Goal: Task Accomplishment & Management: Manage account settings

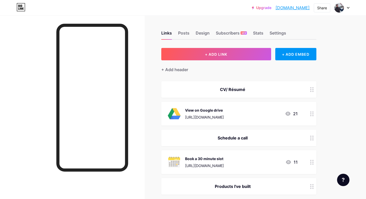
scroll to position [6, 0]
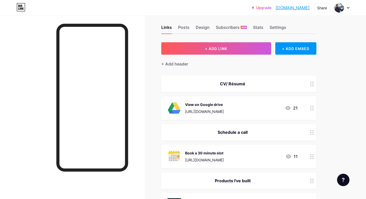
click at [196, 109] on div "[URL][DOMAIN_NAME]" at bounding box center [204, 111] width 39 height 5
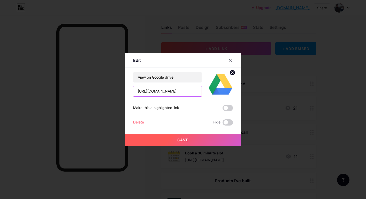
click at [185, 92] on input "[URL][DOMAIN_NAME]" at bounding box center [167, 91] width 68 height 10
click at [231, 59] on icon at bounding box center [230, 60] width 3 height 3
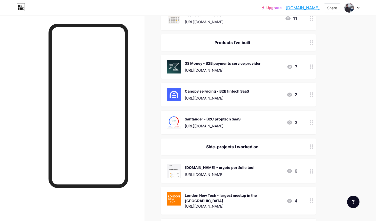
scroll to position [147, 0]
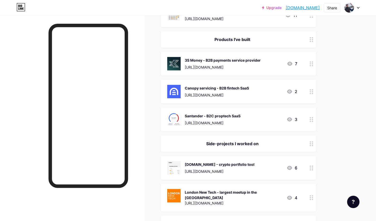
drag, startPoint x: 246, startPoint y: 164, endPoint x: 246, endPoint y: 106, distance: 58.1
click at [246, 106] on span "CV/ Résumé View on Google drive [URL][DOMAIN_NAME] 21 Schedule a call Book a 30…" at bounding box center [238, 86] width 155 height 305
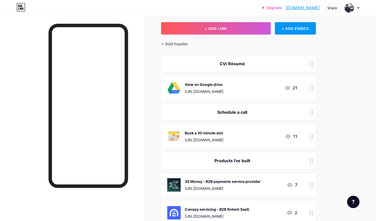
scroll to position [0, 0]
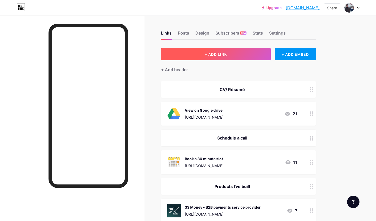
click at [245, 56] on button "+ ADD LINK" at bounding box center [216, 54] width 110 height 12
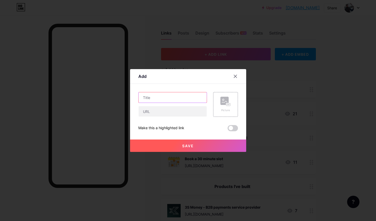
click at [183, 95] on input "text" at bounding box center [173, 97] width 68 height 10
type input "Banktopus"
click at [231, 105] on div "Picture" at bounding box center [225, 104] width 25 height 25
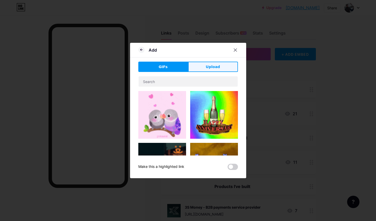
click at [205, 66] on button "Upload" at bounding box center [213, 67] width 50 height 10
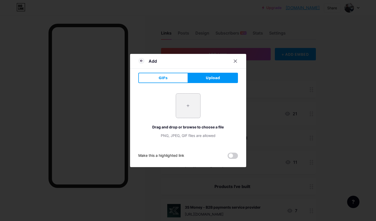
click at [191, 104] on input "file" at bounding box center [188, 106] width 24 height 24
type input "C:\fakepath\Logo banktopus.png"
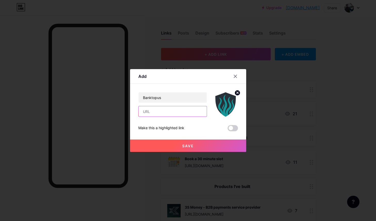
click at [176, 110] on input "text" at bounding box center [173, 111] width 68 height 10
type input "[URL][DOMAIN_NAME]"
click at [229, 128] on span at bounding box center [233, 128] width 10 height 6
click at [228, 130] on input "checkbox" at bounding box center [228, 130] width 0 height 0
click at [196, 146] on button "Save" at bounding box center [188, 146] width 116 height 12
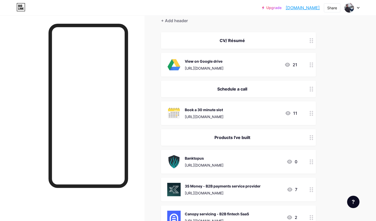
scroll to position [38, 0]
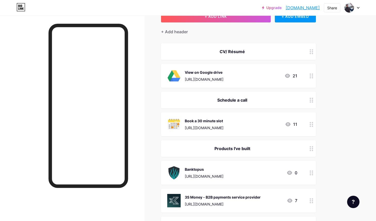
click at [281, 54] on div "CV/ Résumé" at bounding box center [232, 52] width 130 height 6
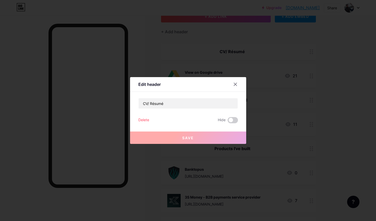
click at [150, 120] on div "Delete Hide" at bounding box center [188, 120] width 100 height 6
click at [146, 120] on div "Delete" at bounding box center [143, 120] width 11 height 6
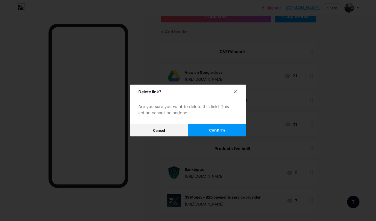
click at [207, 128] on button "Confirm" at bounding box center [217, 130] width 58 height 12
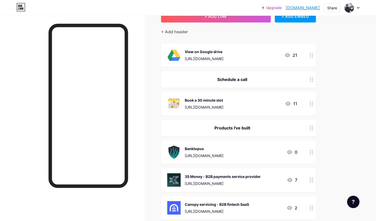
click at [224, 58] on div "[URL][DOMAIN_NAME]" at bounding box center [204, 58] width 39 height 5
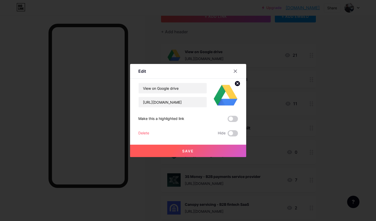
click at [139, 135] on div "Delete" at bounding box center [143, 133] width 11 height 6
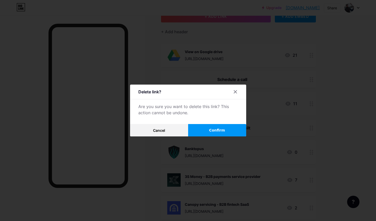
click at [200, 125] on button "Confirm" at bounding box center [217, 130] width 58 height 12
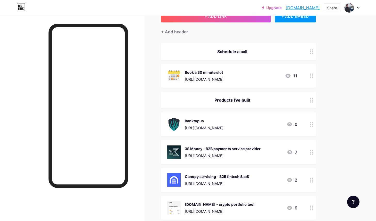
click at [222, 81] on div "[URL][DOMAIN_NAME]" at bounding box center [204, 79] width 39 height 5
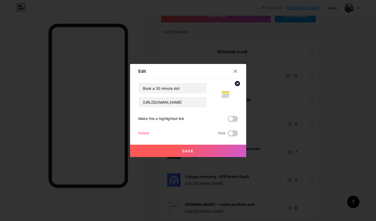
click at [201, 154] on button "Save" at bounding box center [188, 151] width 116 height 12
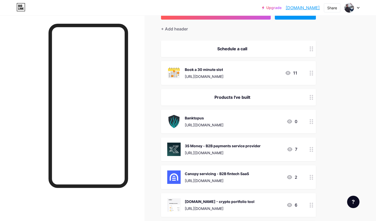
scroll to position [27, 0]
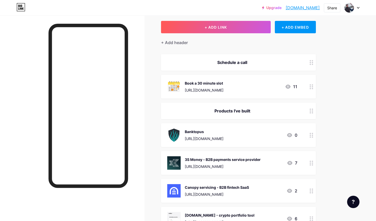
click at [238, 135] on div "Banktopus [URL][DOMAIN_NAME] 0" at bounding box center [232, 135] width 130 height 13
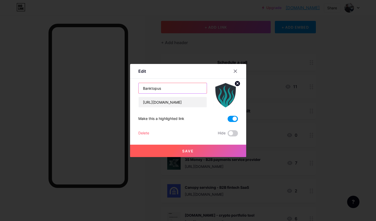
click at [185, 91] on input "Banktopus" at bounding box center [173, 88] width 68 height 10
type input "Banktopus - open business bank account in 5-10 days"
click at [200, 150] on button "Save" at bounding box center [188, 151] width 116 height 12
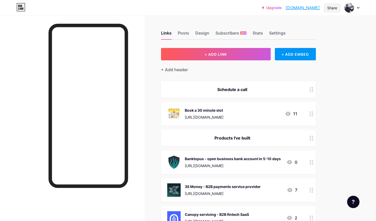
click at [335, 8] on div "Share" at bounding box center [332, 7] width 10 height 5
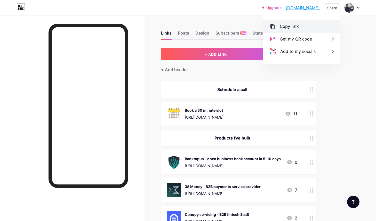
click at [298, 30] on div "Copy link" at bounding box center [301, 26] width 77 height 12
click at [307, 8] on link "[DOMAIN_NAME]" at bounding box center [303, 8] width 34 height 6
